Goal: Task Accomplishment & Management: Manage account settings

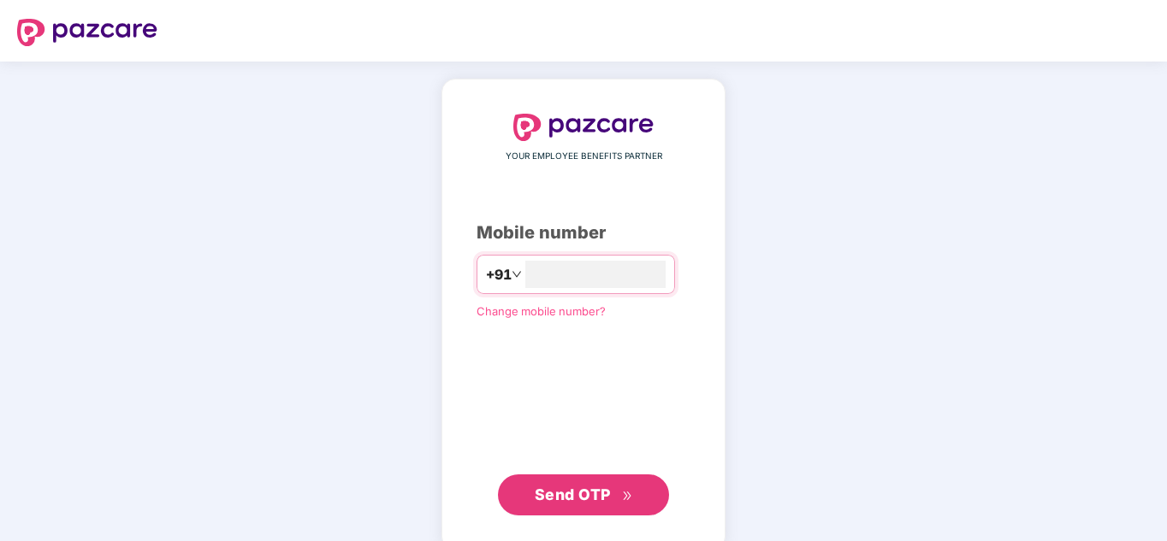
type input "******"
click at [577, 311] on span "Change mobile number?" at bounding box center [540, 311] width 129 height 14
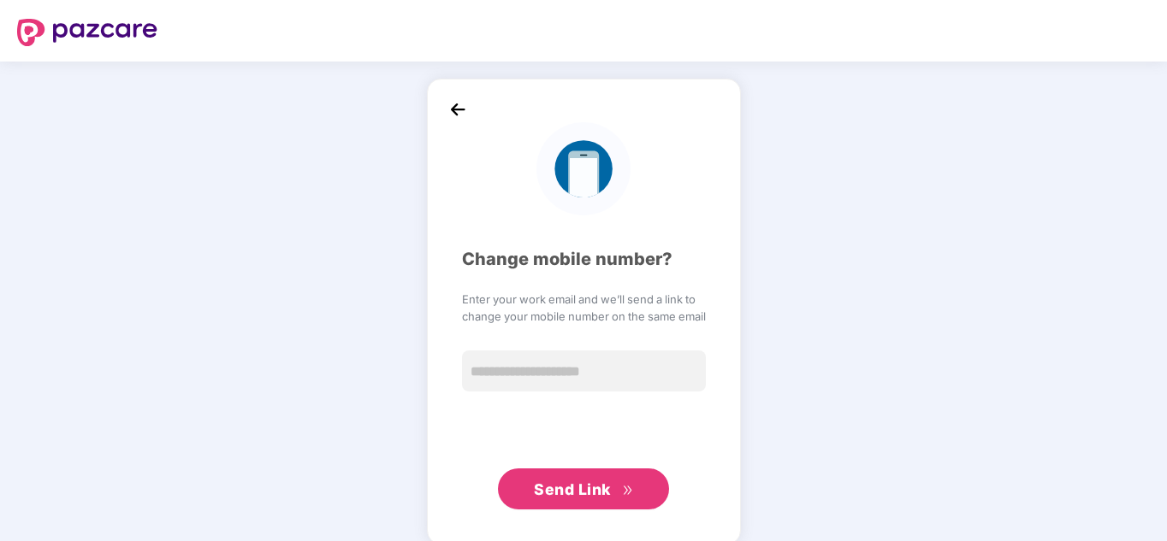
click at [462, 123] on div at bounding box center [584, 168] width 244 height 93
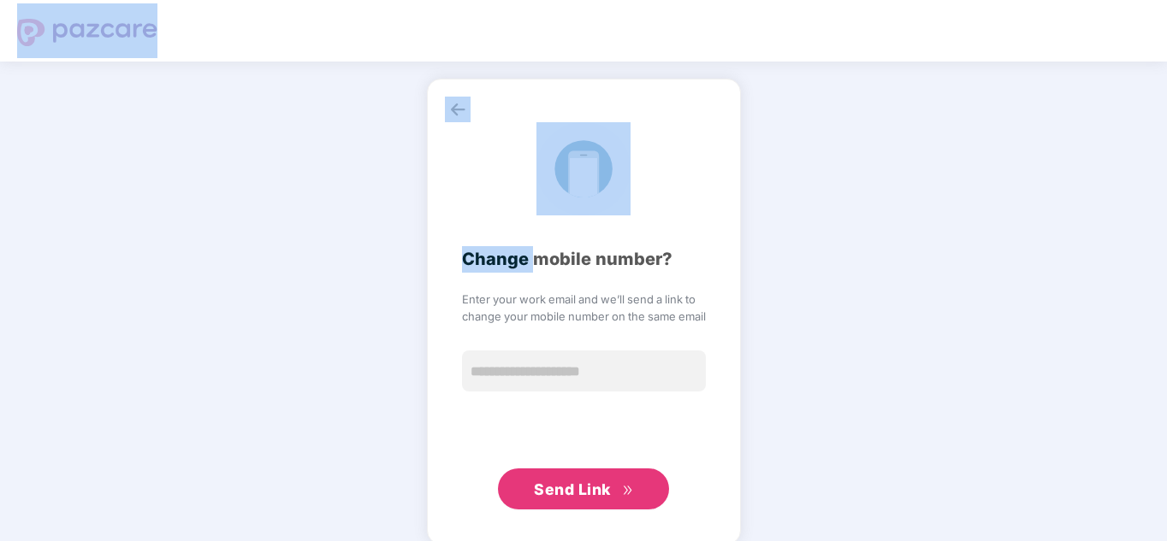
click at [458, 122] on div "Change mobile number? Enter your work email and we’ll send a link to change you…" at bounding box center [584, 312] width 314 height 466
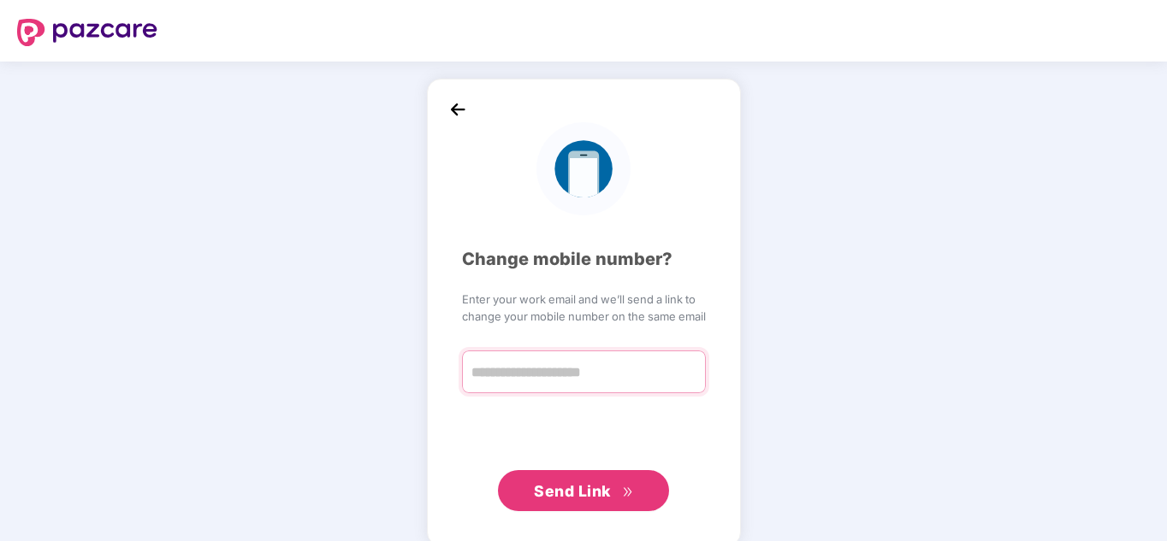
click at [598, 375] on input "text" at bounding box center [584, 372] width 244 height 43
type input "**********"
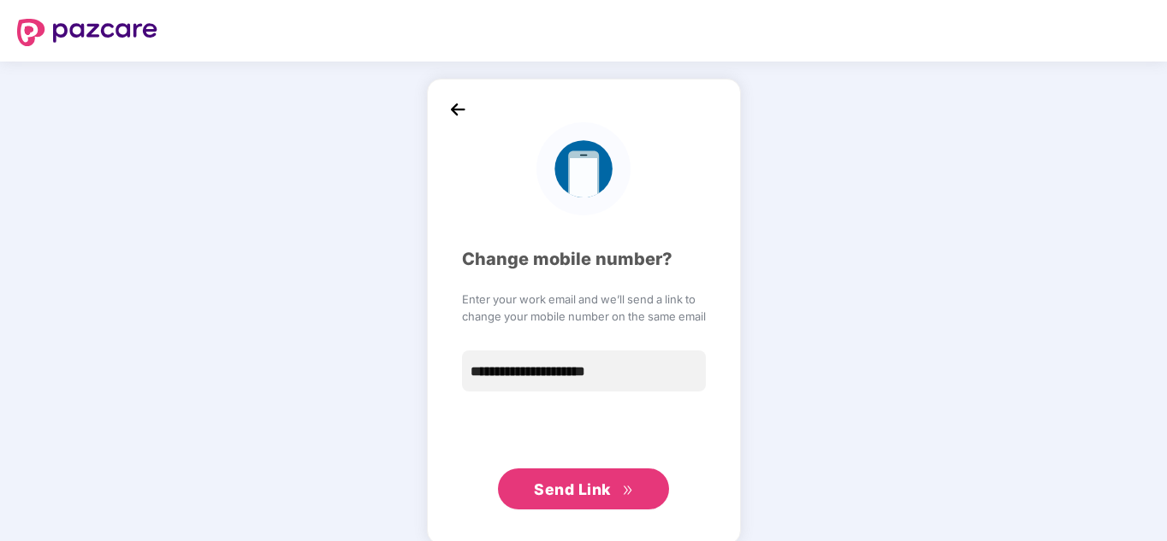
click at [627, 482] on span "Send Link" at bounding box center [583, 490] width 98 height 24
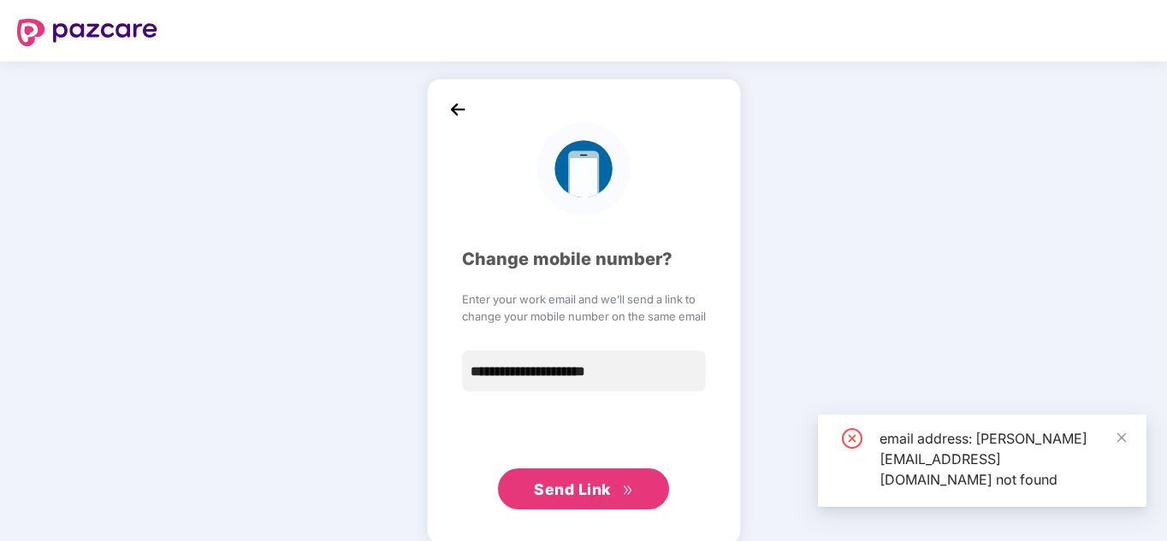
click at [435, 109] on div "**********" at bounding box center [584, 312] width 314 height 466
click at [452, 115] on img at bounding box center [458, 110] width 26 height 26
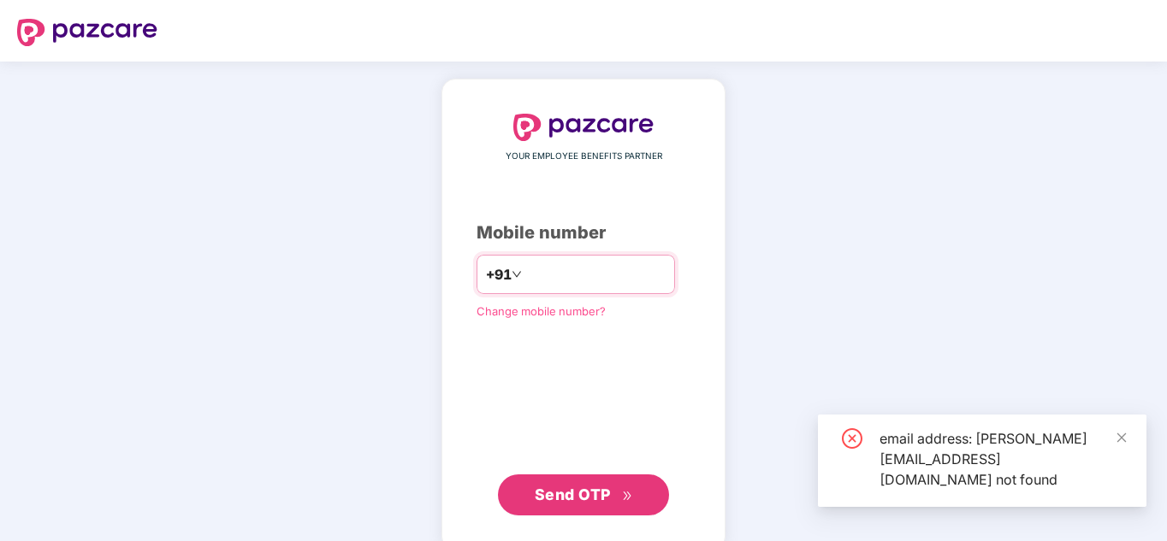
type input "*"
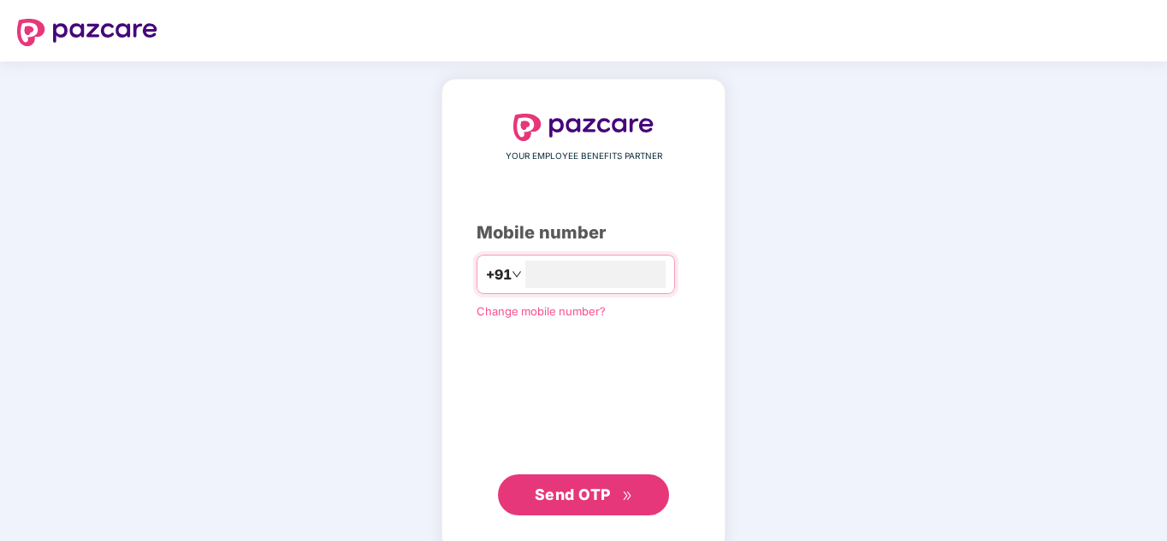
type input "**********"
click at [582, 476] on button "Send OTP" at bounding box center [583, 495] width 171 height 41
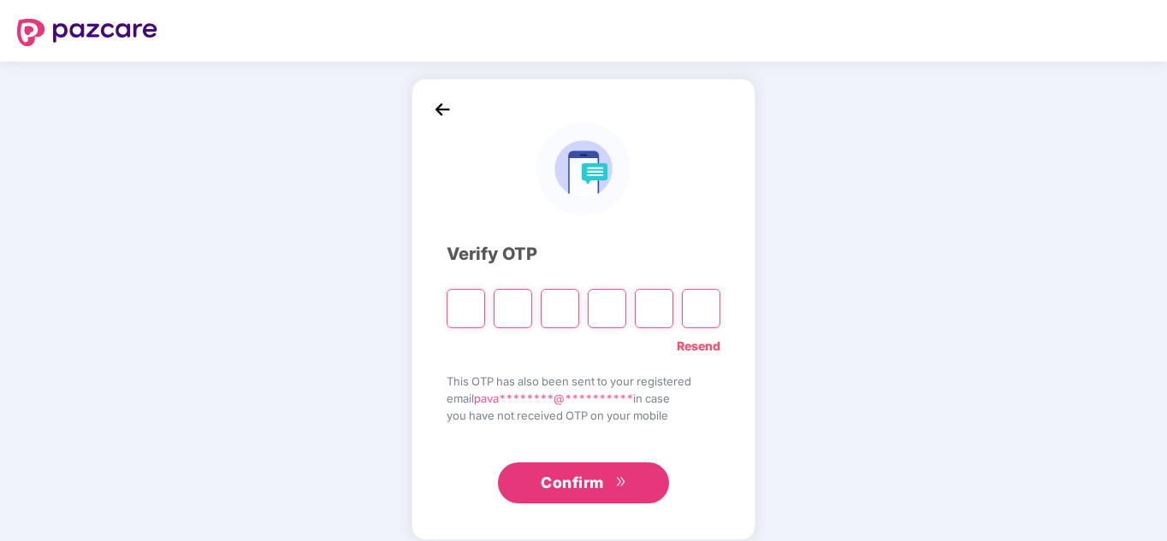
type input "*"
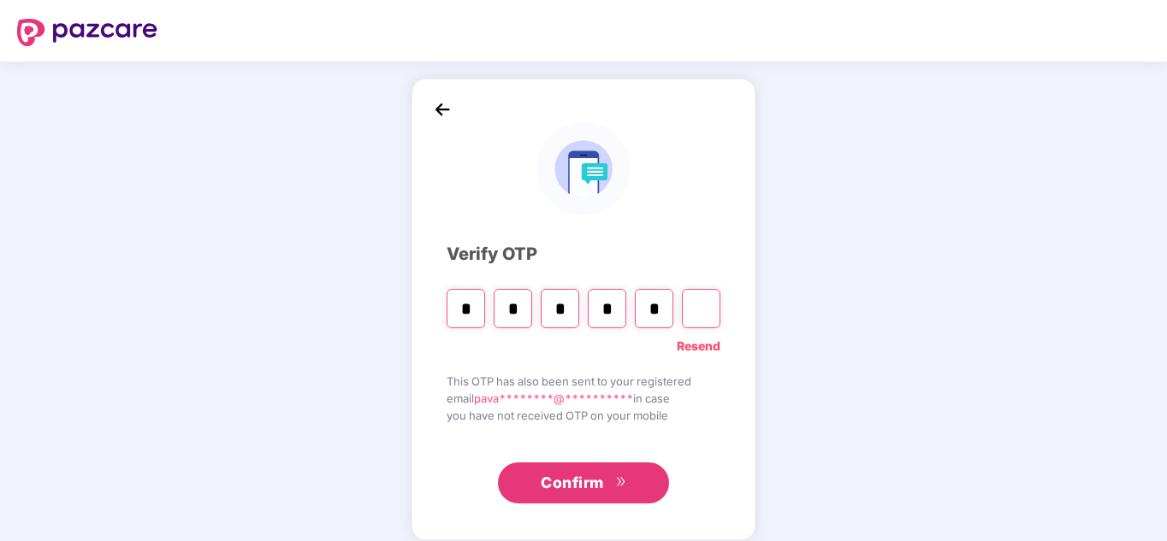
type input "*"
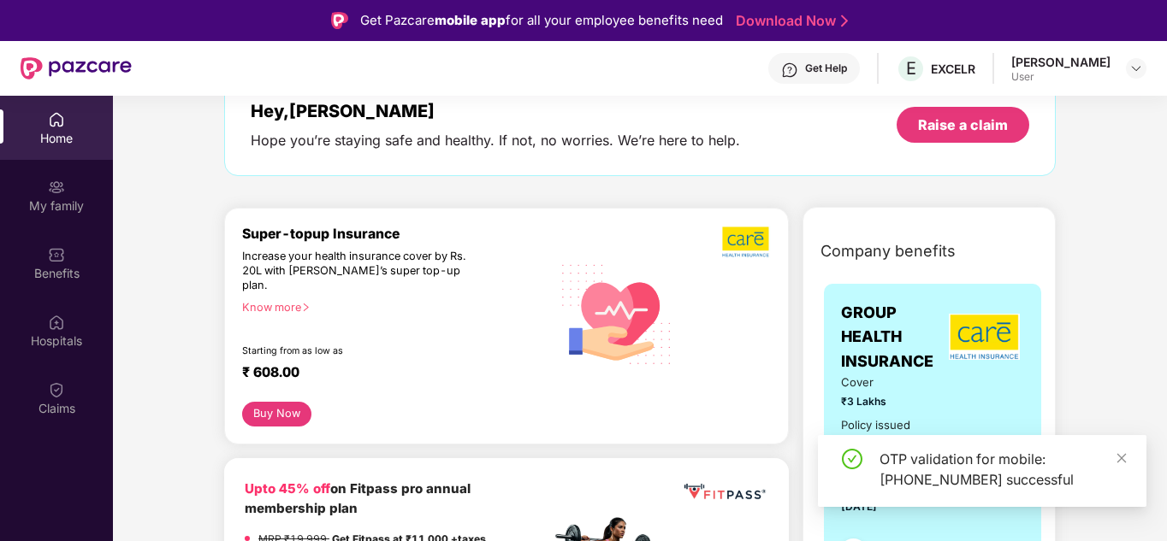
scroll to position [86, 0]
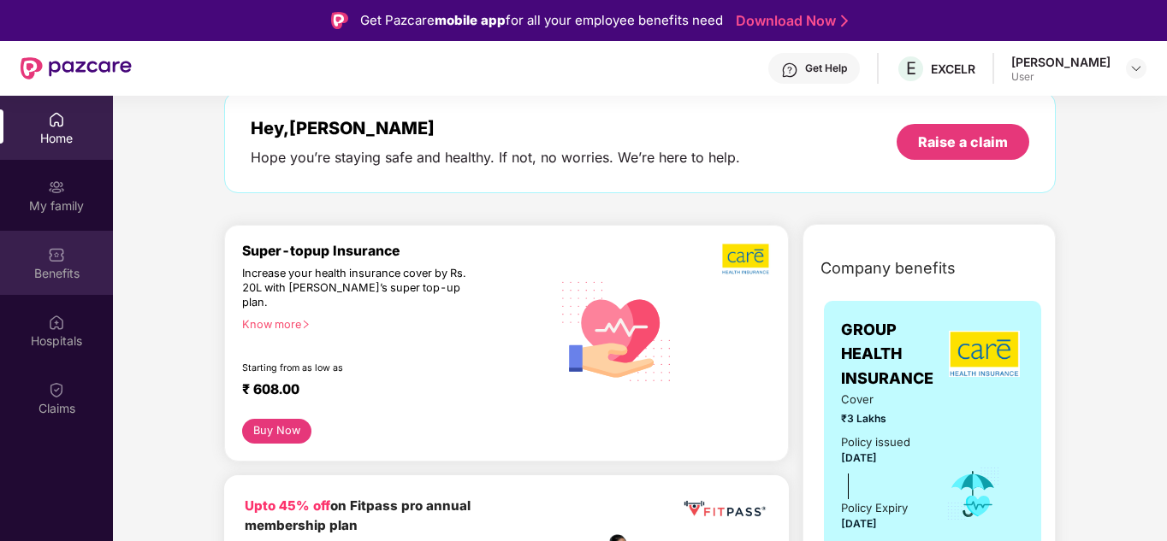
click at [56, 263] on div "Benefits" at bounding box center [56, 263] width 113 height 64
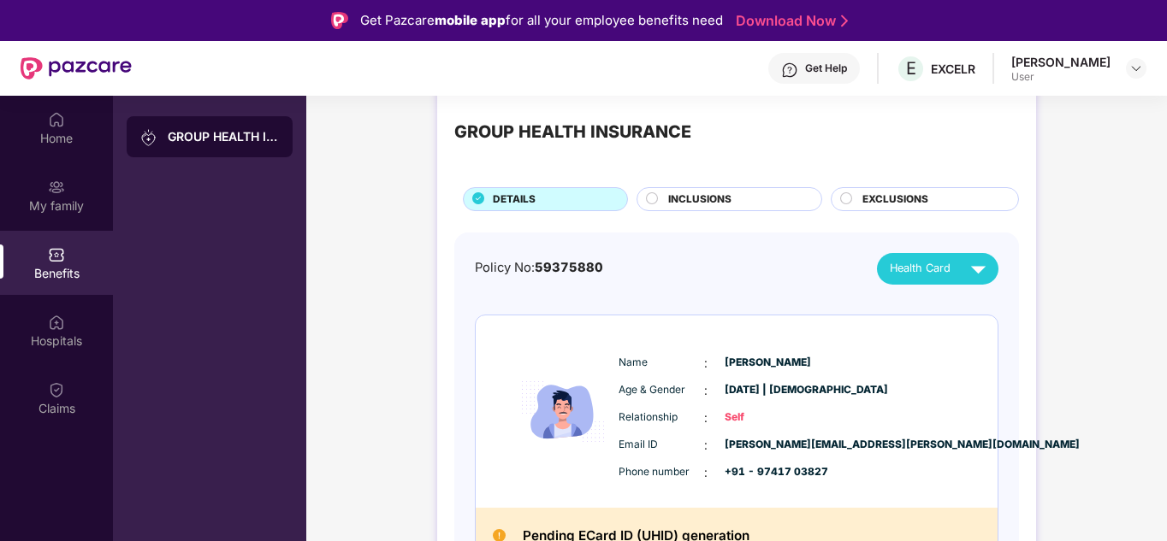
scroll to position [57, 0]
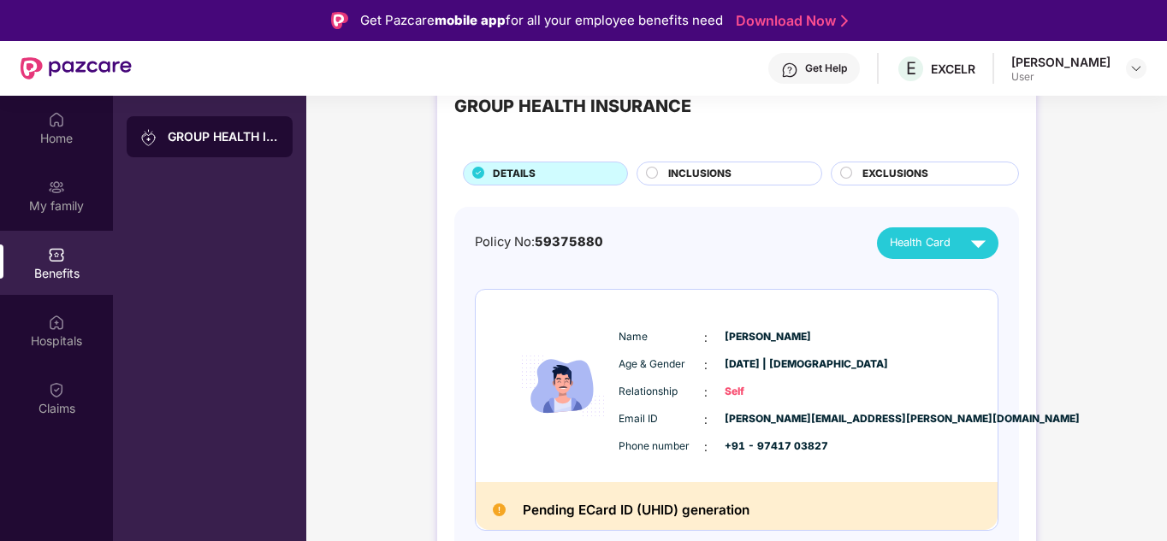
click at [714, 169] on span "INCLUSIONS" at bounding box center [699, 174] width 63 height 16
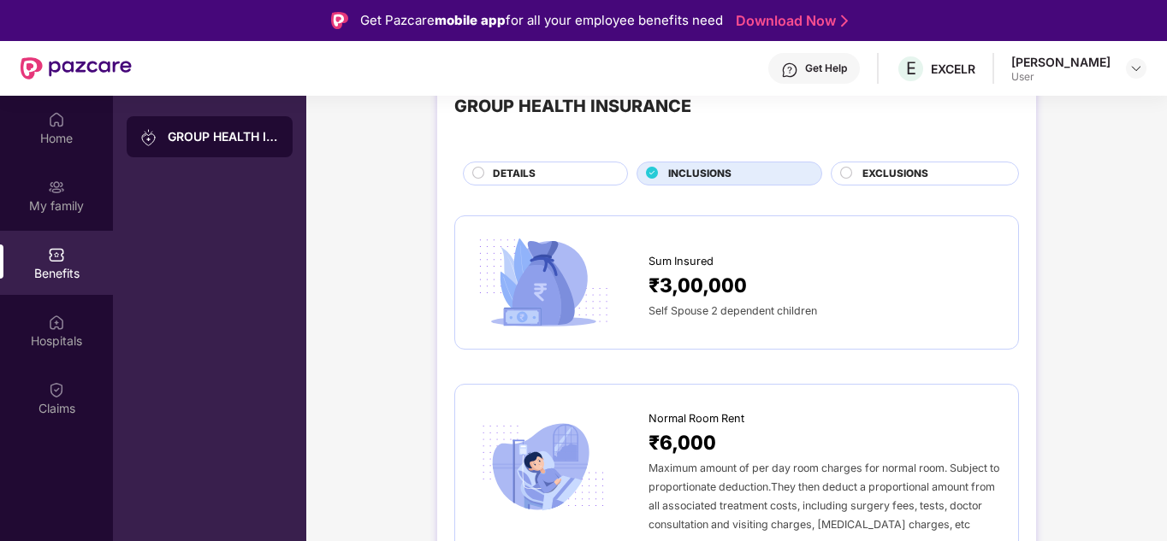
click at [537, 180] on div "DETAILS" at bounding box center [551, 175] width 134 height 19
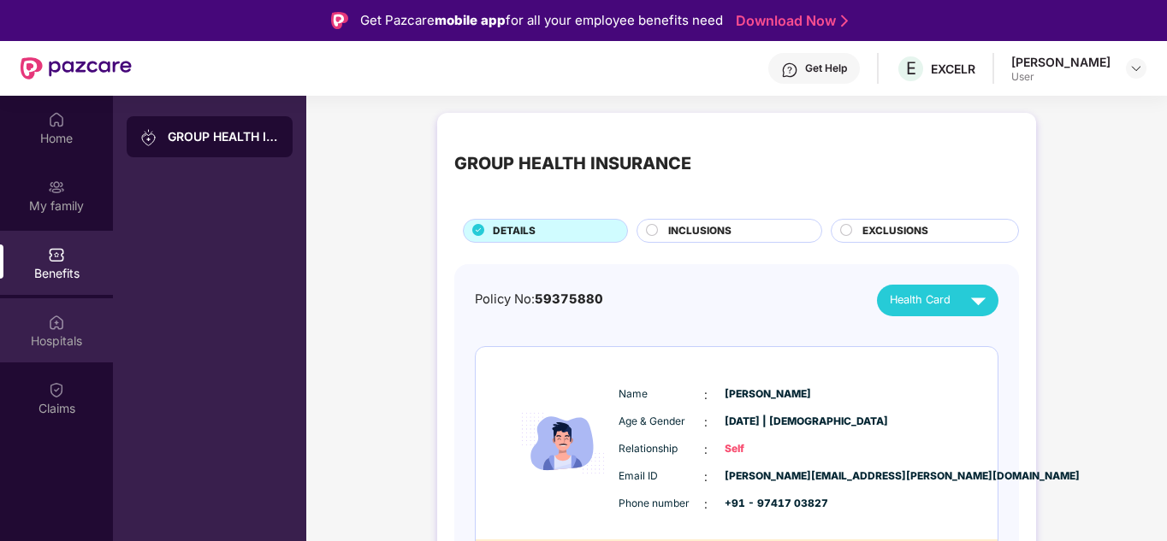
click at [39, 333] on div "Hospitals" at bounding box center [56, 341] width 113 height 17
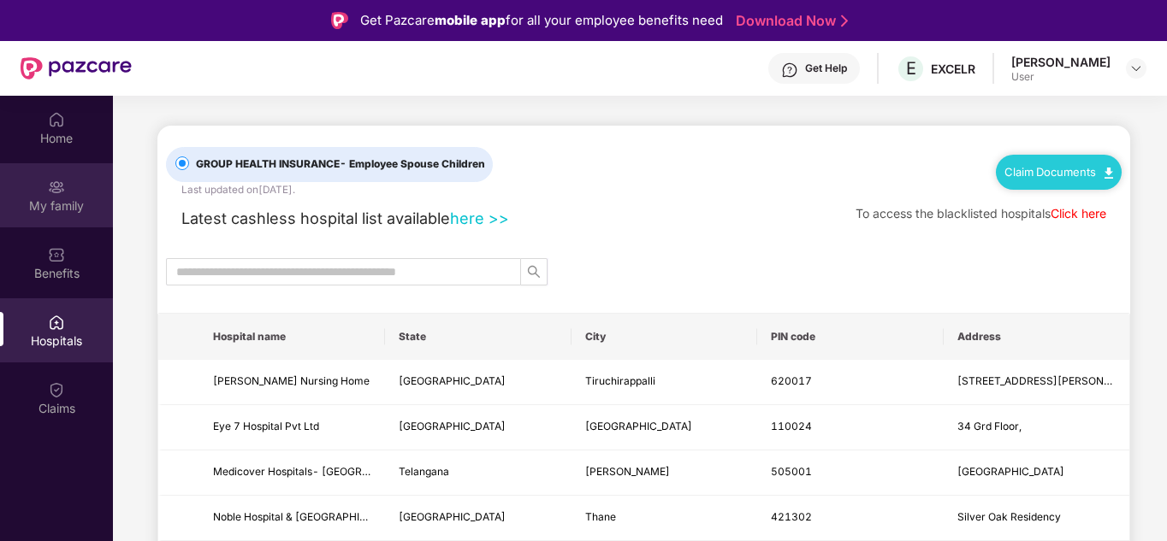
click at [77, 222] on div "My family" at bounding box center [56, 195] width 113 height 64
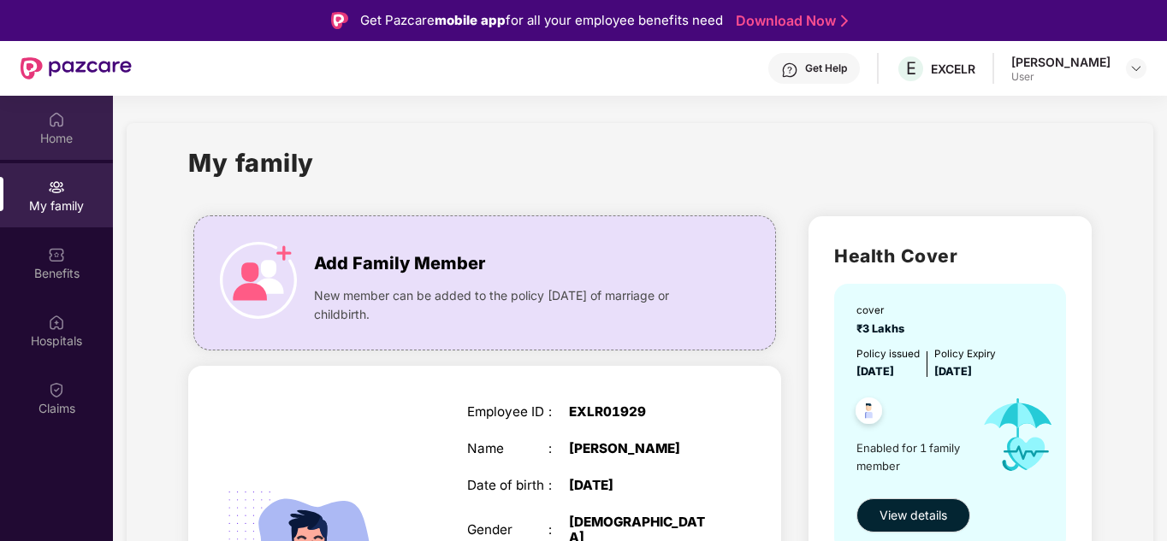
click at [84, 135] on div "Home" at bounding box center [56, 138] width 113 height 17
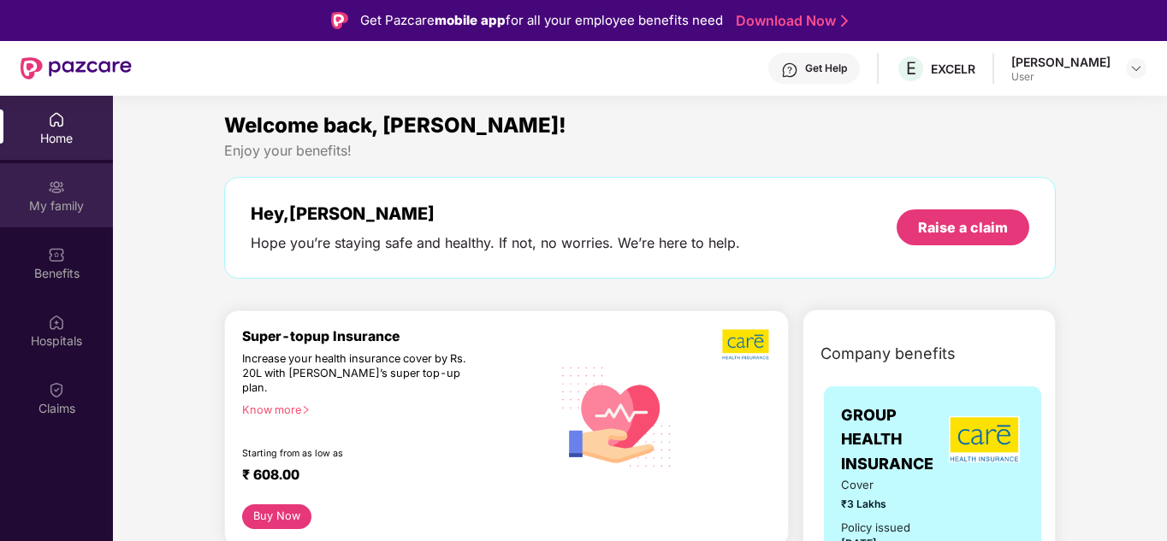
click at [61, 218] on div "My family" at bounding box center [56, 195] width 113 height 64
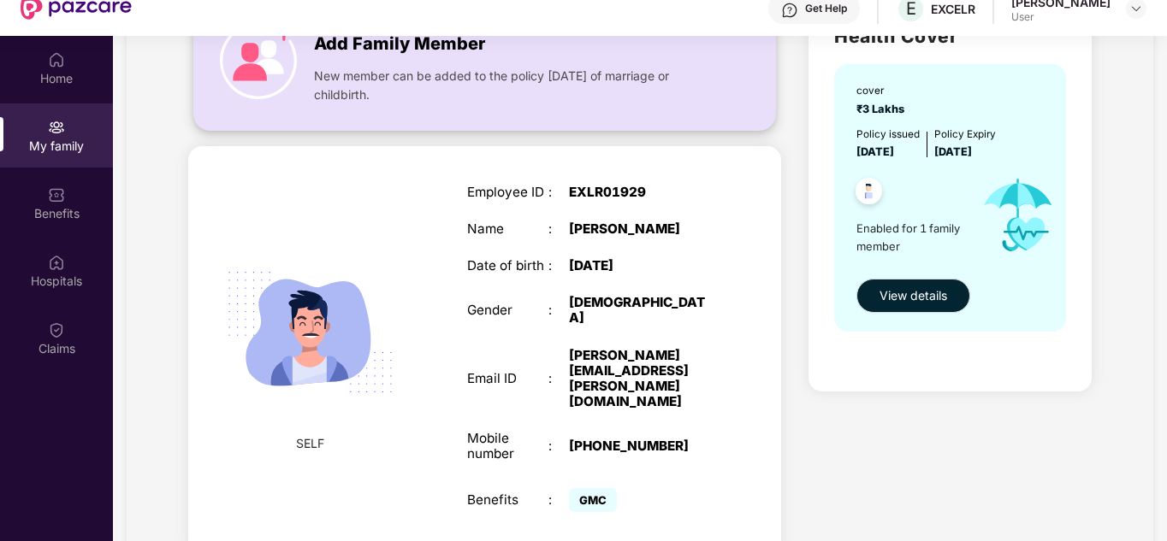
scroll to position [96, 0]
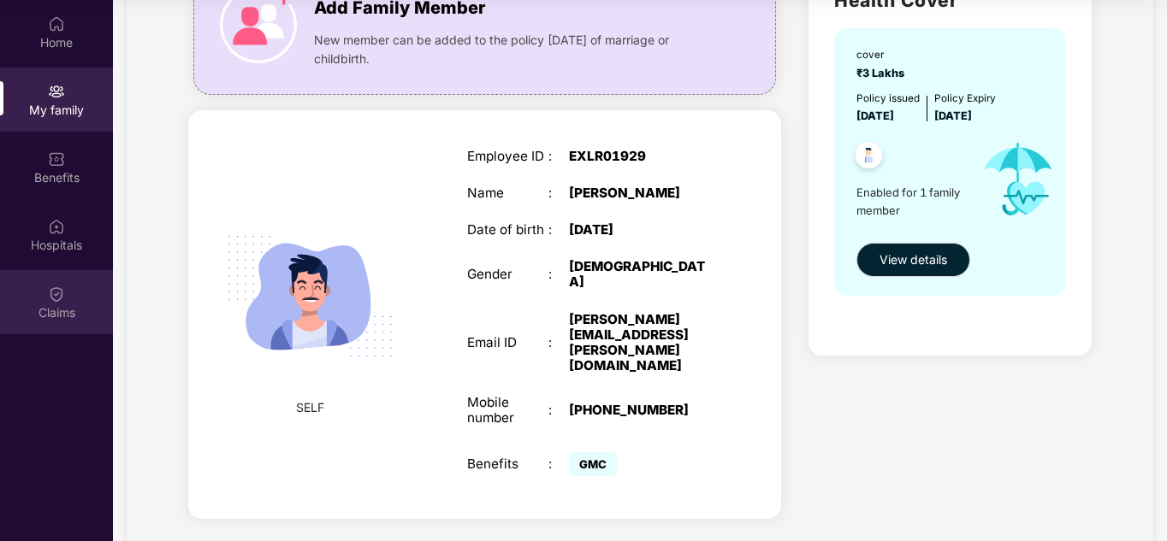
click at [50, 287] on img at bounding box center [56, 294] width 17 height 17
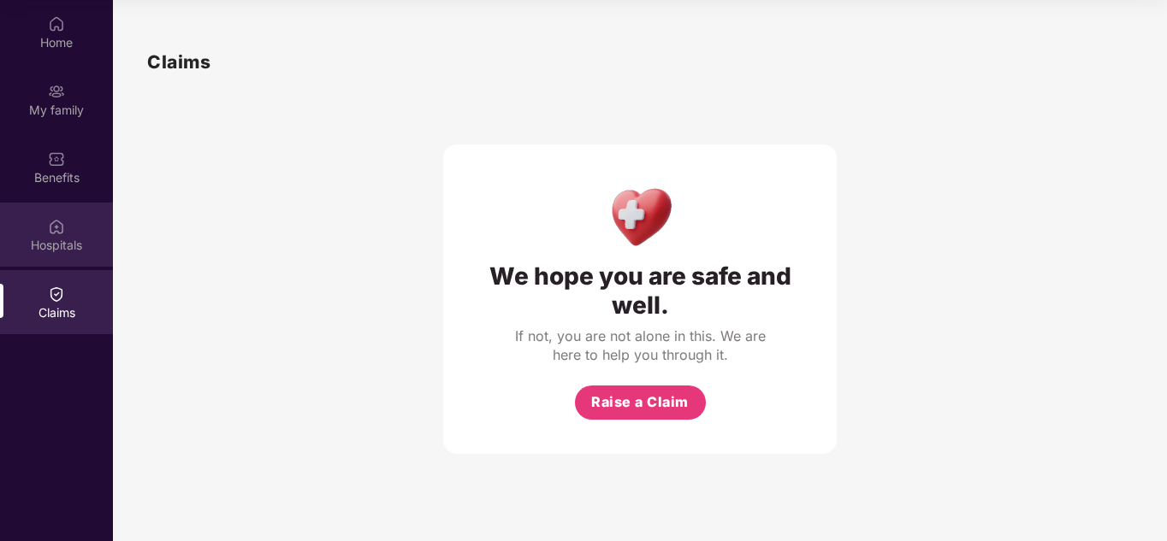
click at [29, 251] on div "Hospitals" at bounding box center [56, 245] width 113 height 17
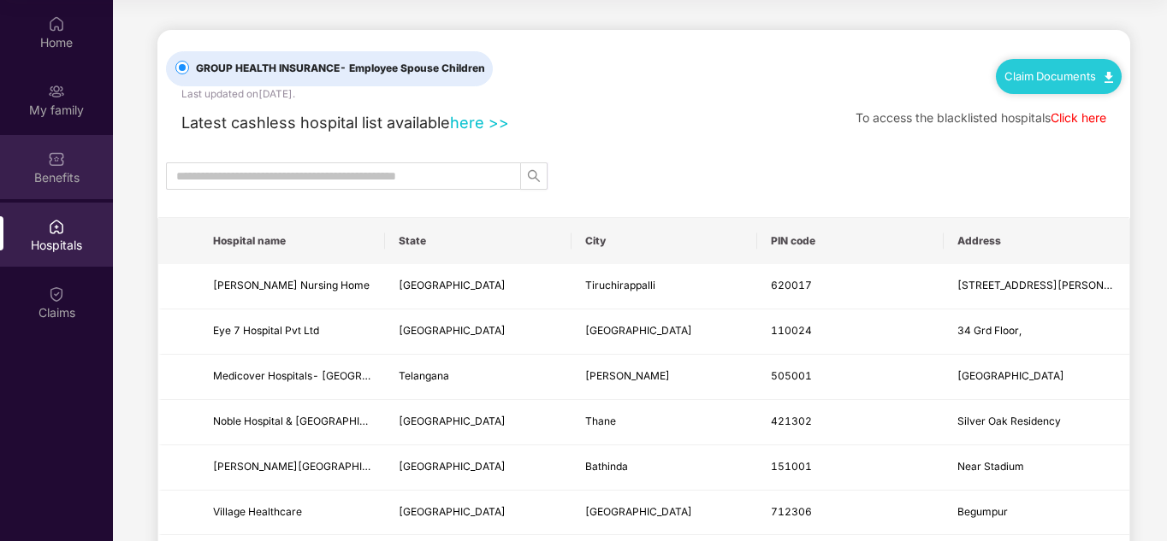
click at [85, 150] on div "Benefits" at bounding box center [56, 167] width 113 height 64
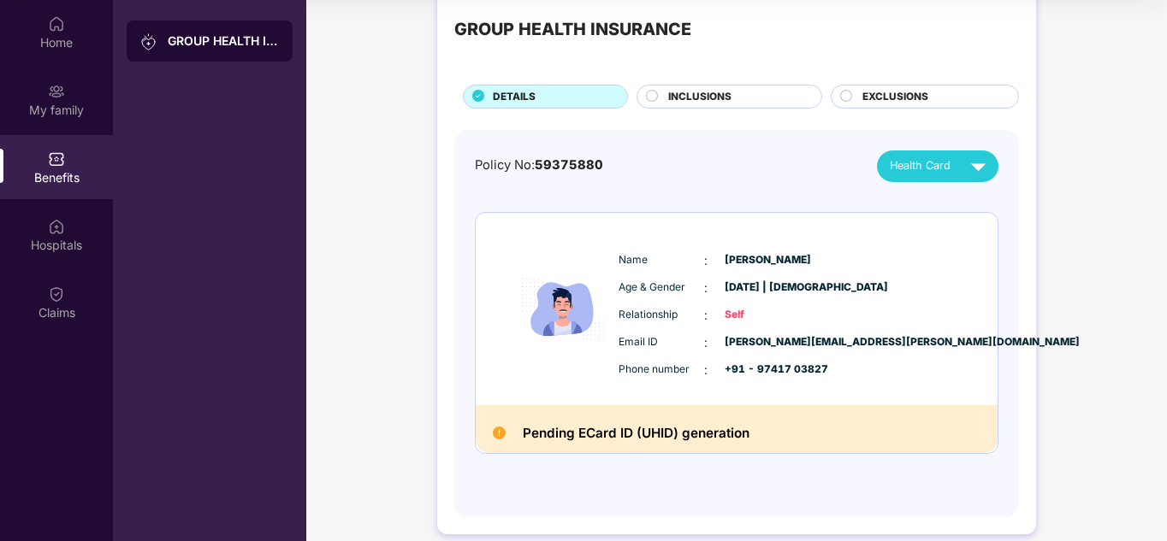
scroll to position [57, 0]
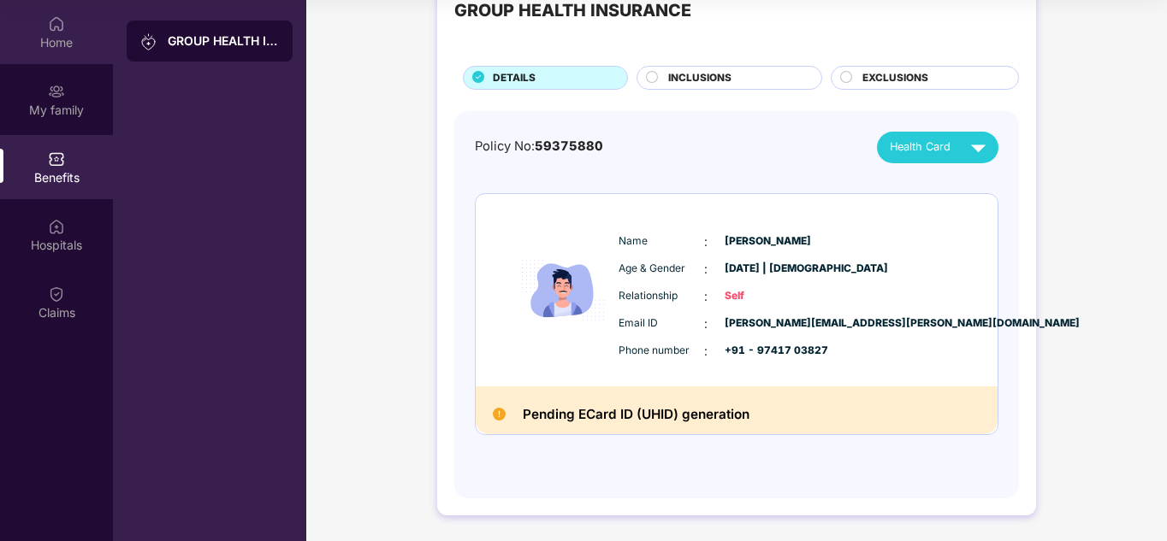
click at [47, 37] on div "Home" at bounding box center [56, 41] width 113 height 17
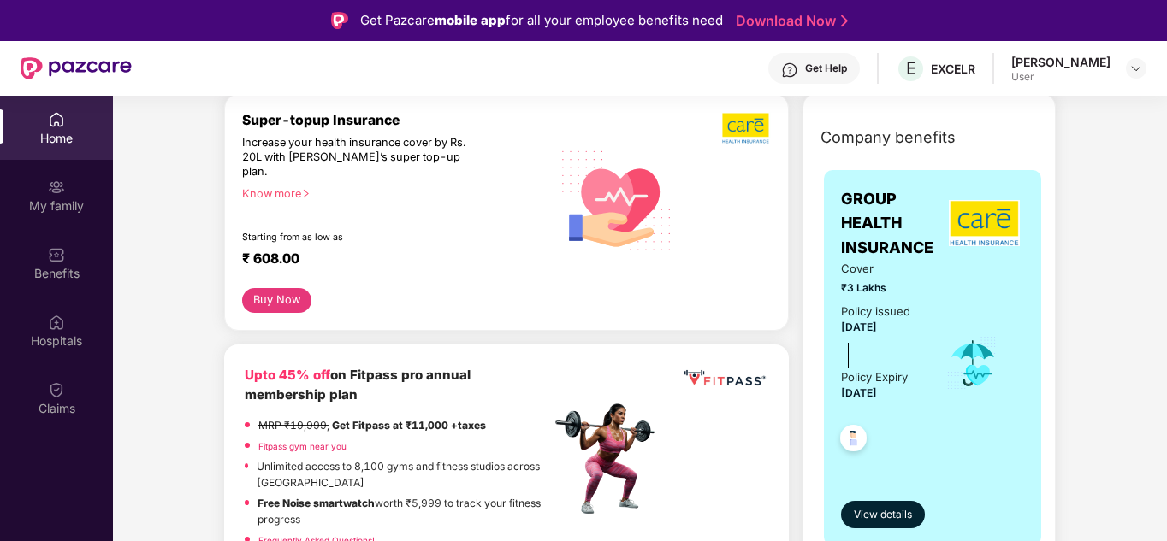
scroll to position [86, 0]
